Goal: Obtain resource: Obtain resource

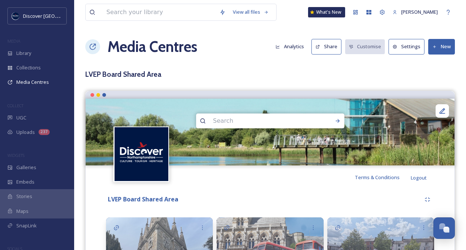
scroll to position [185, 0]
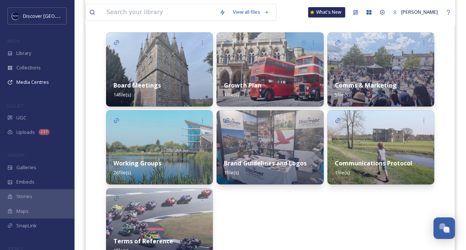
click at [248, 85] on strong "Growth Plan" at bounding box center [242, 85] width 37 height 8
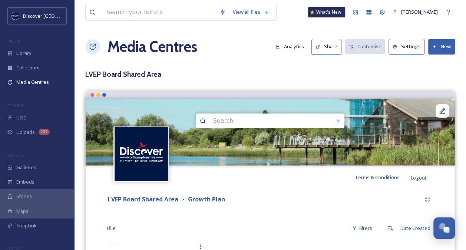
scroll to position [120, 0]
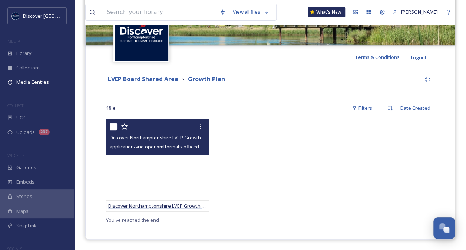
click at [169, 204] on span "Discover Northamptonshire LVEP Growth Plan - final with RG comments [DATE] (005…" at bounding box center [208, 205] width 200 height 7
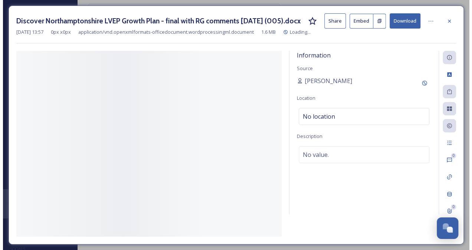
scroll to position [24, 0]
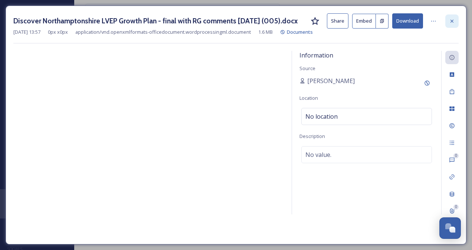
click at [454, 19] on icon at bounding box center [452, 21] width 6 height 6
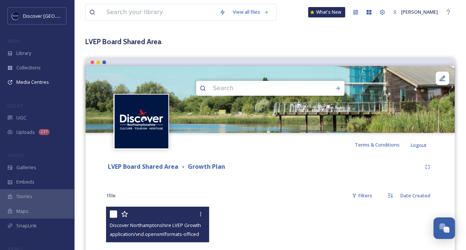
scroll to position [26, 0]
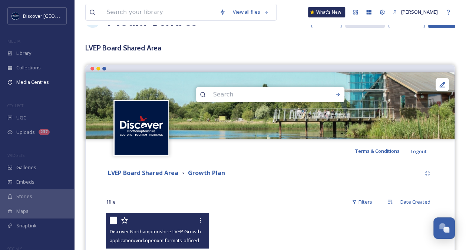
click at [163, 232] on span "Discover Northamptonshire LVEP Growth Plan - final with RG comments [DATE] (005…" at bounding box center [208, 231] width 197 height 7
click at [172, 227] on div "Discover Northamptonshire LVEP Growth Plan - final with RG comments [DATE] (005…" at bounding box center [159, 231] width 98 height 9
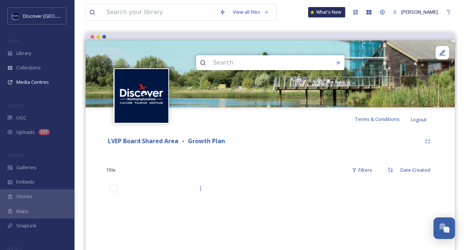
scroll to position [120, 0]
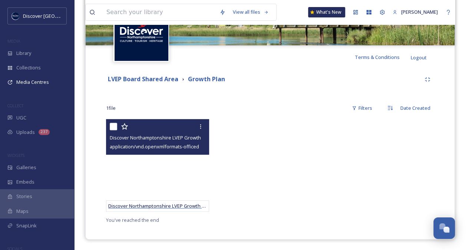
click at [174, 208] on span "Discover Northamptonshire LVEP Growth Plan - final with RG comments [DATE] (005…" at bounding box center [208, 205] width 200 height 7
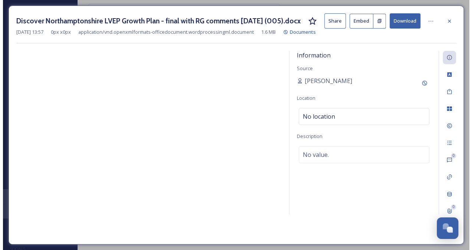
scroll to position [24, 0]
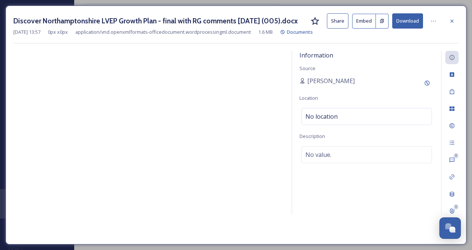
click at [288, 57] on div "Information Source [PERSON_NAME] Location No location Description No value. 0 0" at bounding box center [235, 144] width 445 height 186
click at [284, 93] on iframe at bounding box center [148, 144] width 271 height 186
